Goal: Transaction & Acquisition: Purchase product/service

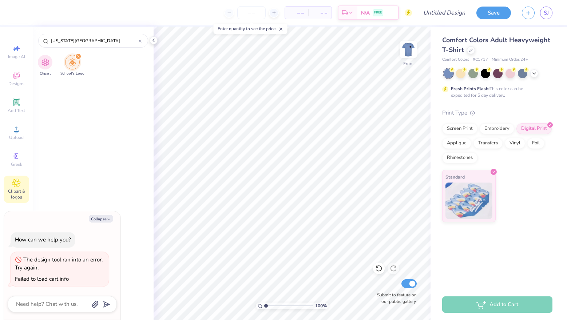
scroll to position [612, 0]
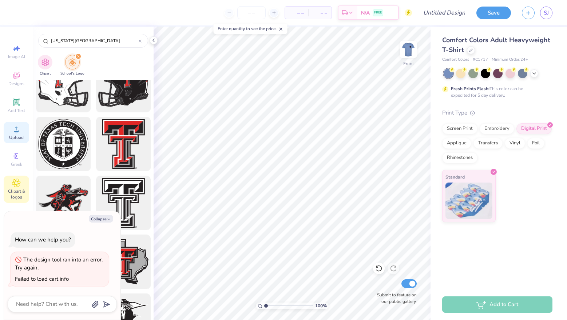
click at [16, 135] on span "Upload" at bounding box center [16, 138] width 15 height 6
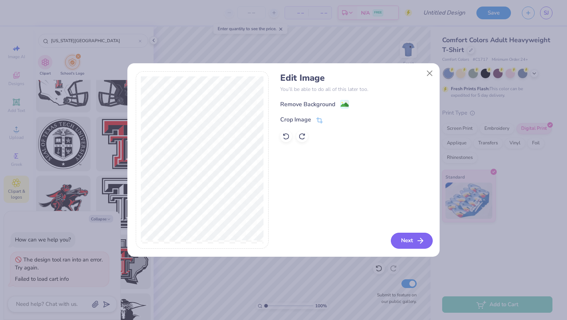
click at [407, 243] on button "Next" at bounding box center [412, 241] width 42 height 16
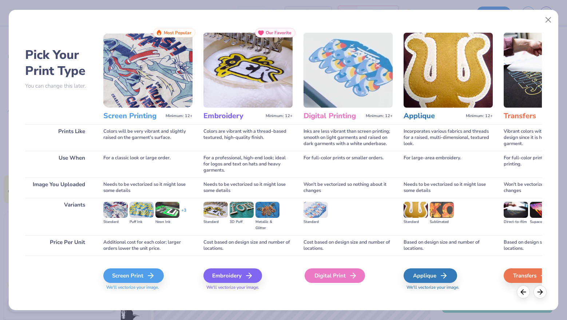
click at [345, 276] on div "Digital Print" at bounding box center [335, 276] width 60 height 15
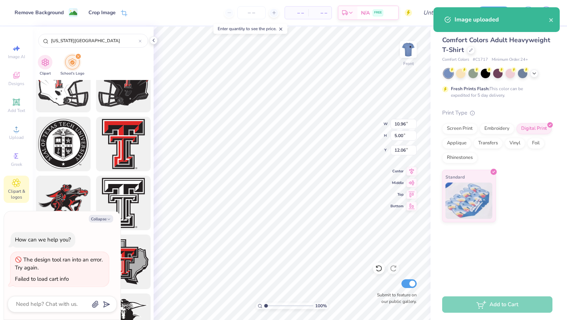
type textarea "x"
type input "10.96"
type input "5.00"
type input "12.06"
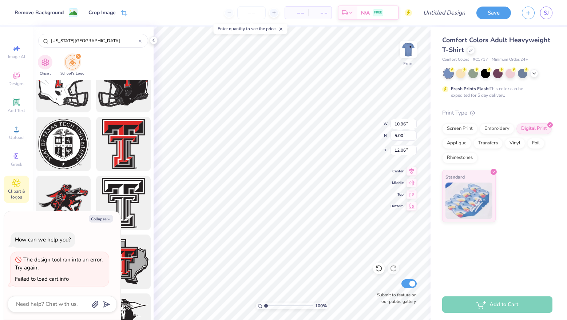
type textarea "x"
type input "7.03"
type textarea "x"
type input "7.09"
type textarea "x"
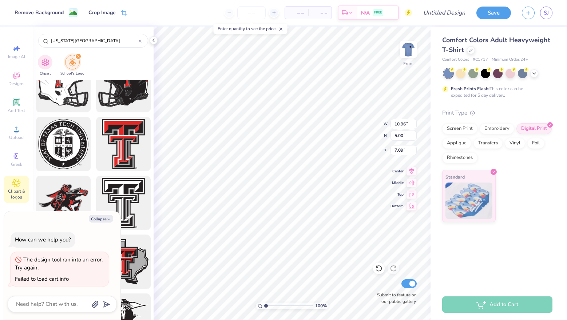
type input "11.72"
type input "5.36"
type input "6.73"
type textarea "x"
type input "12.53"
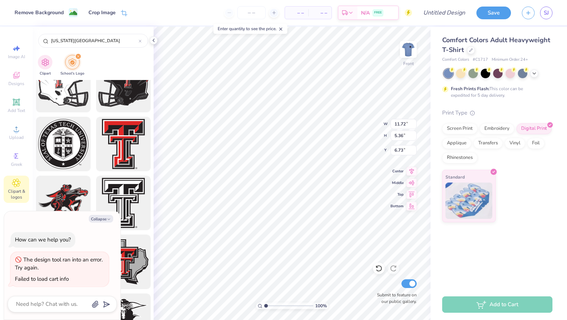
type input "5.72"
type textarea "x"
type input "6.51"
click at [407, 56] on img at bounding box center [408, 49] width 29 height 29
click at [407, 56] on img at bounding box center [408, 49] width 15 height 15
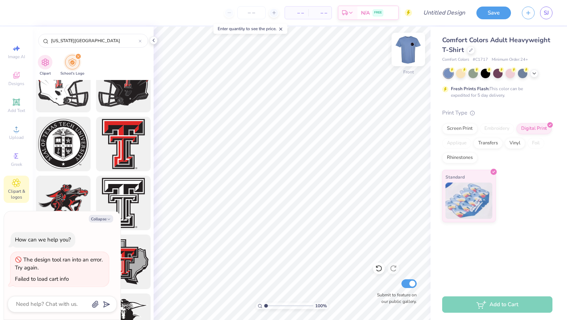
click at [412, 51] on img at bounding box center [408, 49] width 29 height 29
click at [411, 50] on img at bounding box center [408, 49] width 29 height 29
type textarea "x"
type input "6.28"
type input "1.26"
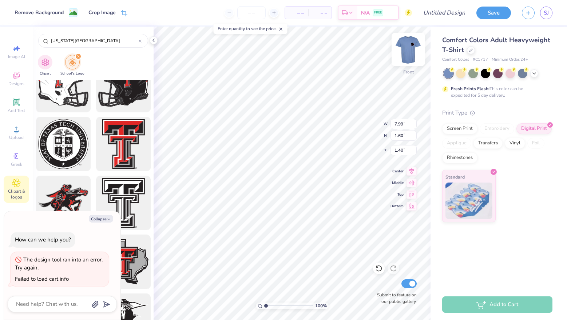
type input "1.74"
click at [408, 53] on img at bounding box center [408, 49] width 29 height 29
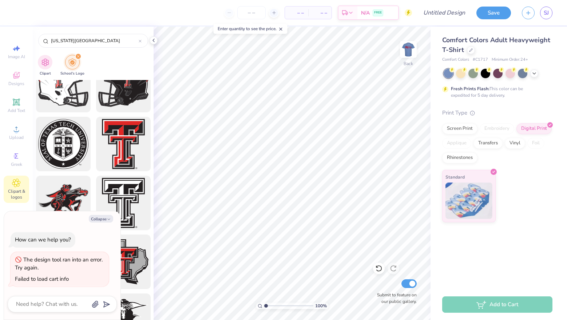
click at [408, 53] on img at bounding box center [408, 49] width 15 height 15
click at [405, 54] on img at bounding box center [408, 49] width 29 height 29
click at [148, 236] on div at bounding box center [123, 262] width 60 height 60
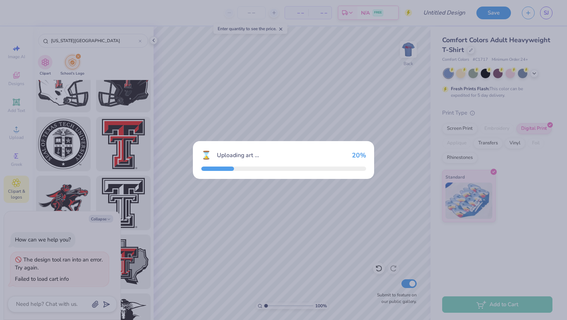
click at [186, 214] on div "⌛ Uploading art ... 20 %" at bounding box center [283, 160] width 567 height 320
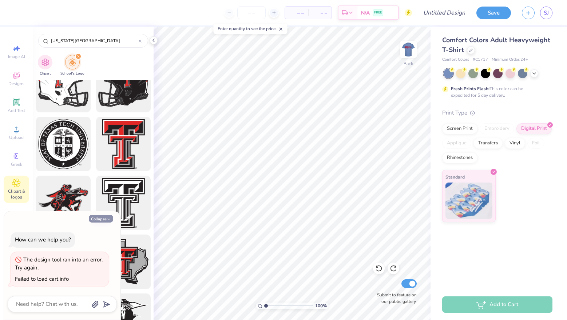
click at [106, 221] on button "Collapse" at bounding box center [101, 219] width 24 height 8
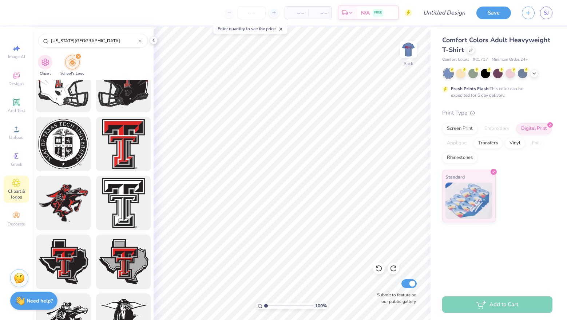
click at [283, 28] on icon at bounding box center [280, 29] width 5 height 5
click at [411, 51] on img at bounding box center [408, 49] width 29 height 29
click at [406, 57] on img at bounding box center [408, 49] width 29 height 29
click at [537, 74] on icon at bounding box center [534, 73] width 6 height 6
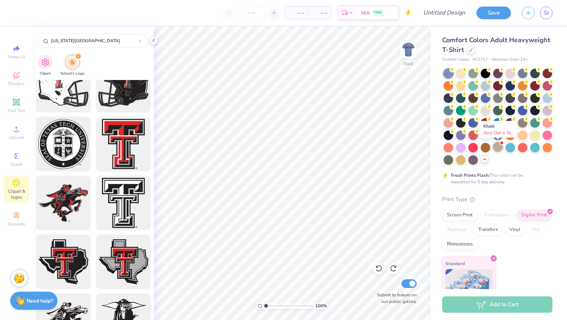
click at [499, 149] on div at bounding box center [497, 146] width 9 height 9
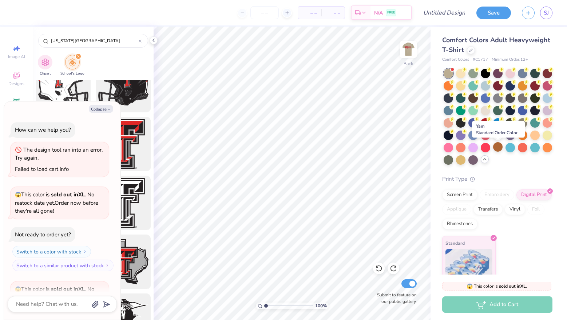
scroll to position [79, 0]
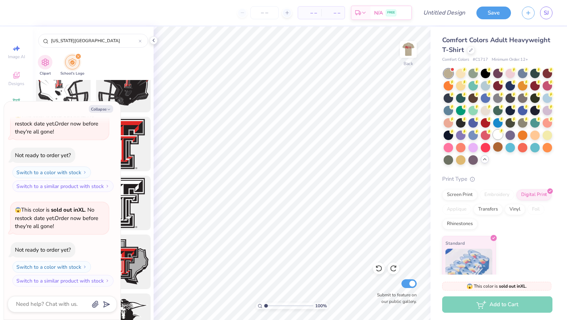
click at [498, 132] on div at bounding box center [497, 134] width 9 height 9
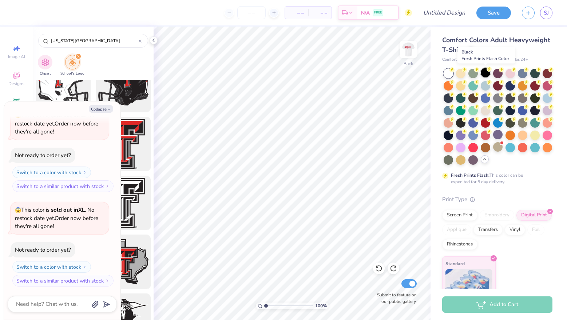
click at [486, 75] on div at bounding box center [485, 72] width 9 height 9
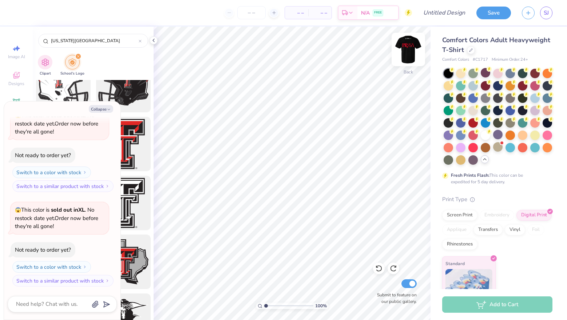
click at [406, 46] on img at bounding box center [408, 49] width 29 height 29
click at [407, 45] on img at bounding box center [408, 49] width 29 height 29
click at [406, 43] on img at bounding box center [408, 49] width 29 height 29
click at [406, 43] on img at bounding box center [408, 49] width 15 height 15
click at [482, 95] on div at bounding box center [485, 97] width 9 height 9
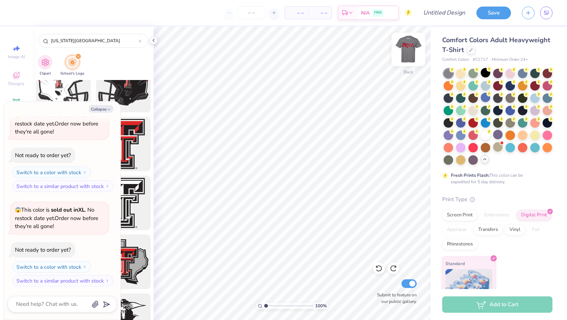
click at [406, 51] on img at bounding box center [408, 49] width 29 height 29
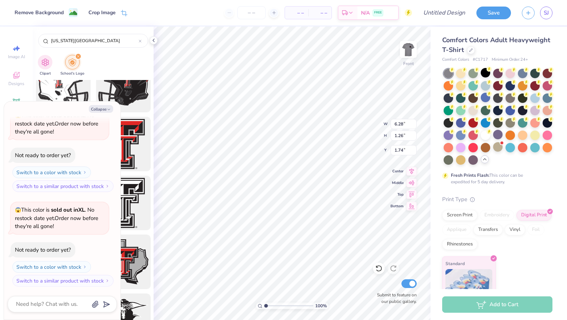
type textarea "x"
type input "12.53"
type input "5.72"
type input "6.51"
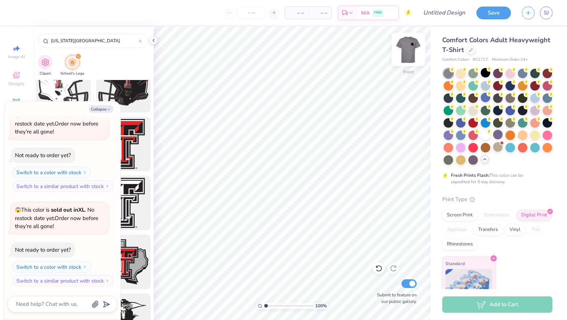
click at [409, 58] on img at bounding box center [408, 49] width 29 height 29
click at [414, 53] on img at bounding box center [408, 49] width 29 height 29
type textarea "x"
type input "6.52"
click at [476, 156] on div at bounding box center [472, 159] width 9 height 9
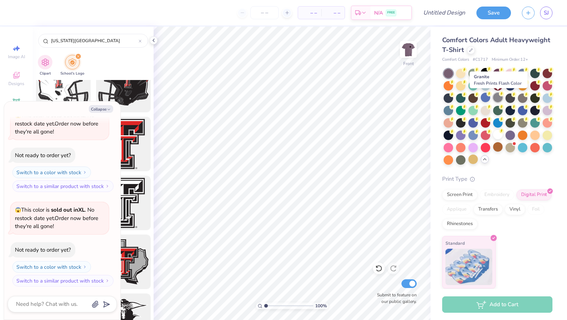
click at [499, 97] on div at bounding box center [497, 97] width 9 height 9
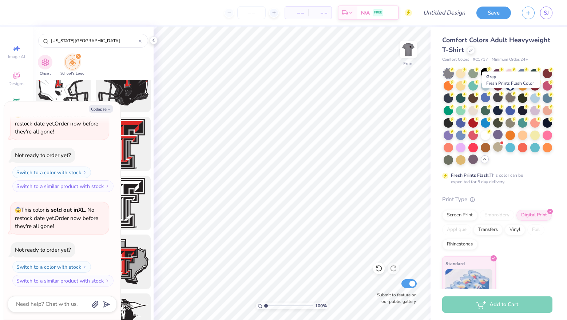
click at [511, 98] on div at bounding box center [510, 97] width 9 height 9
click at [510, 97] on div at bounding box center [510, 97] width 9 height 9
click at [409, 51] on img at bounding box center [408, 49] width 29 height 29
click at [408, 49] on img at bounding box center [408, 49] width 29 height 29
click at [107, 108] on icon "button" at bounding box center [109, 109] width 4 height 4
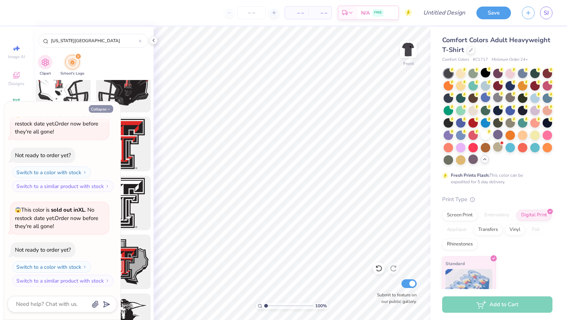
type textarea "x"
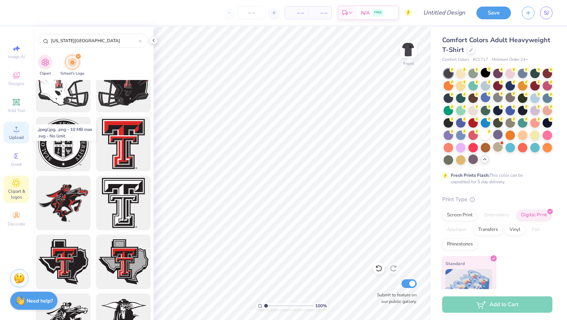
click at [22, 126] on div "Upload" at bounding box center [16, 132] width 25 height 21
